Goal: Task Accomplishment & Management: Manage account settings

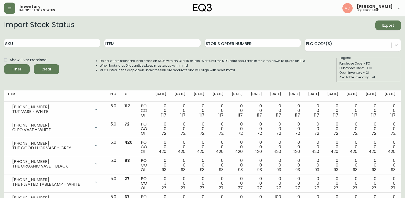
click at [13, 8] on button "button" at bounding box center [9, 8] width 11 height 11
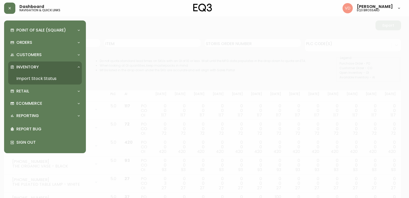
click at [37, 63] on div "Inventory" at bounding box center [45, 66] width 74 height 11
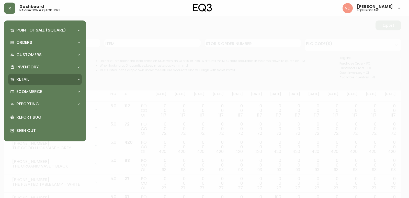
click at [36, 78] on div "Retail" at bounding box center [42, 79] width 64 height 6
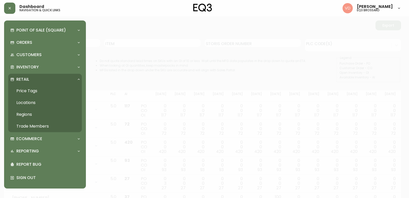
click at [40, 126] on link "Trade Members" at bounding box center [45, 126] width 74 height 12
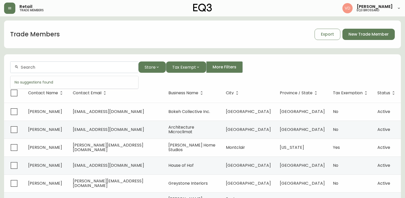
click at [43, 69] on input "text" at bounding box center [77, 67] width 113 height 5
click at [39, 67] on input "text" at bounding box center [77, 67] width 113 height 5
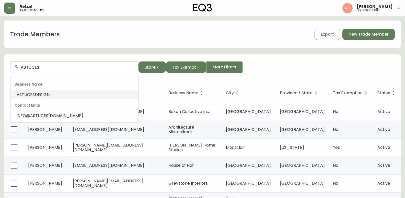
click at [71, 94] on li "ASTUCES DESIGN" at bounding box center [74, 94] width 128 height 9
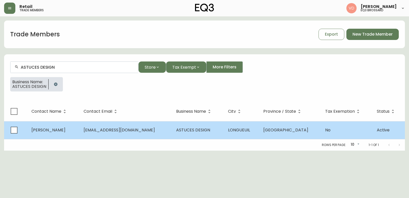
type input "ASTUCES DESIGN"
click at [129, 131] on span "[EMAIL_ADDRESS][DOMAIN_NAME]" at bounding box center [119, 130] width 71 height 6
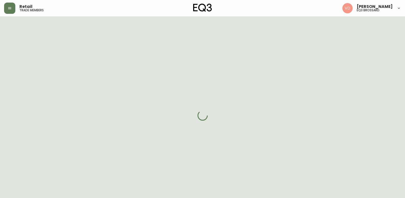
select select "QC"
select select "CA"
select select "CA_FR"
select select "Other"
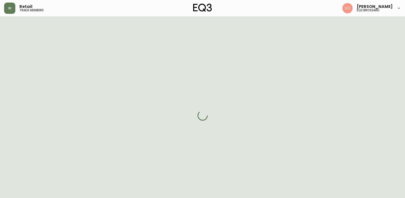
select select "cjw10z96u00fa6gs0941re9ze"
select select "false"
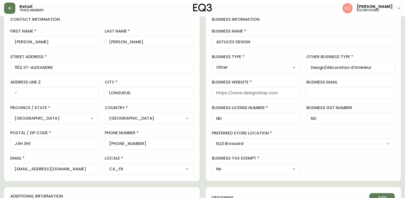
scroll to position [102, 0]
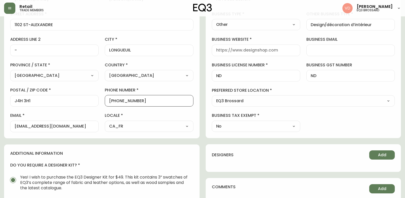
drag, startPoint x: 143, startPoint y: 102, endPoint x: 113, endPoint y: 101, distance: 30.2
click at [113, 101] on input "[PHONE_NUMBER]" at bounding box center [149, 100] width 80 height 5
click at [88, 153] on h4 "additional information" at bounding box center [101, 153] width 183 height 6
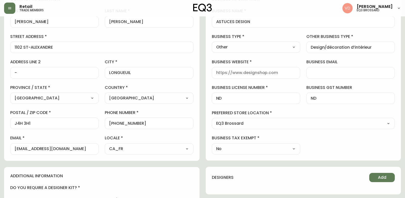
scroll to position [51, 0]
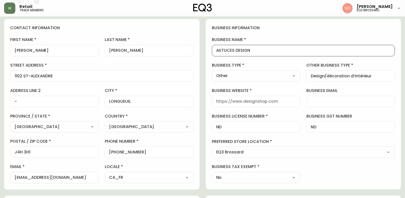
drag, startPoint x: 253, startPoint y: 49, endPoint x: 141, endPoint y: 45, distance: 113.0
click at [141, 45] on div "contact information first name [PERSON_NAME] last name [PERSON_NAME][GEOGRAPHIC…" at bounding box center [202, 199] width 397 height 360
click at [189, 33] on div "contact information first name [PERSON_NAME] last name [PERSON_NAME][GEOGRAPHIC…" at bounding box center [101, 104] width 195 height 170
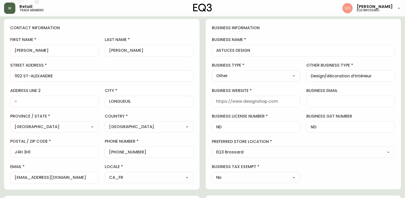
click at [11, 10] on button "button" at bounding box center [9, 8] width 11 height 11
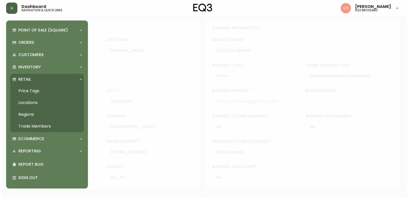
scroll to position [51, 0]
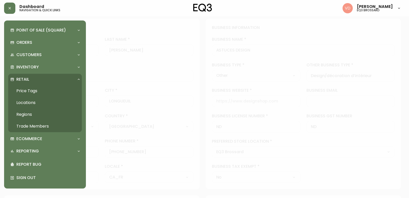
click at [45, 76] on div "Retail" at bounding box center [45, 79] width 74 height 11
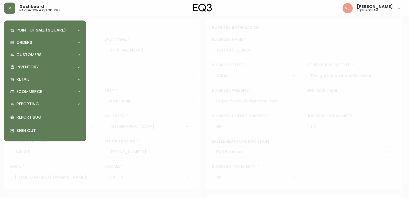
click at [120, 66] on div at bounding box center [204, 99] width 409 height 198
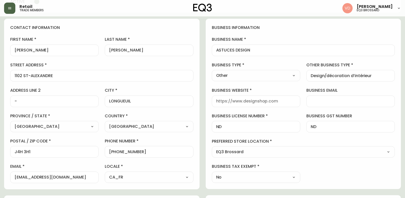
click at [11, 5] on button "button" at bounding box center [9, 8] width 11 height 11
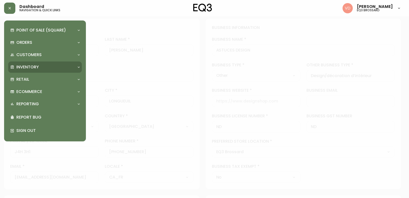
scroll to position [52, 0]
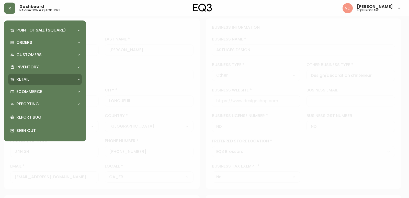
click at [30, 74] on div "Retail" at bounding box center [45, 79] width 74 height 11
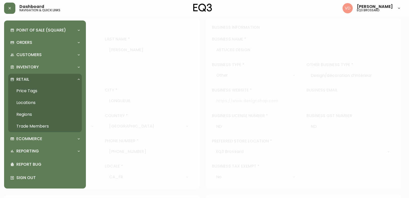
click at [28, 124] on link "Trade Members" at bounding box center [45, 126] width 74 height 12
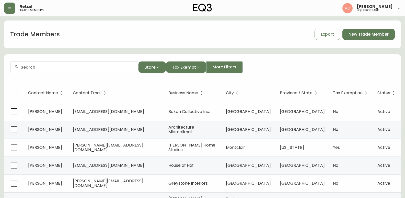
click at [82, 67] on input "text" at bounding box center [77, 67] width 113 height 5
click at [106, 65] on input "text" at bounding box center [77, 67] width 113 height 5
